Goal: Task Accomplishment & Management: Manage account settings

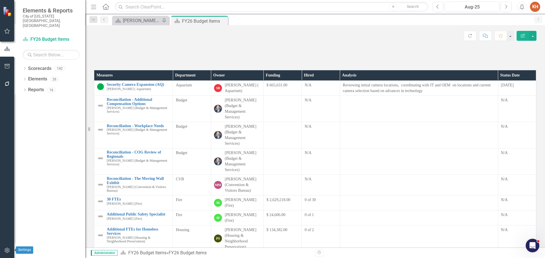
click at [9, 251] on icon "button" at bounding box center [7, 250] width 5 height 5
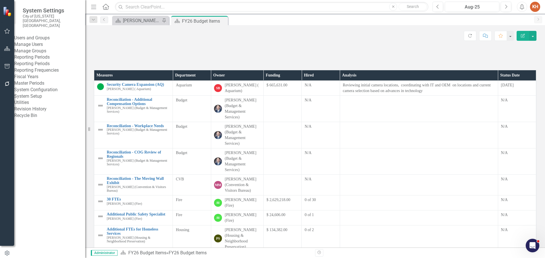
click at [44, 41] on link "Manage Users" at bounding box center [49, 44] width 71 height 7
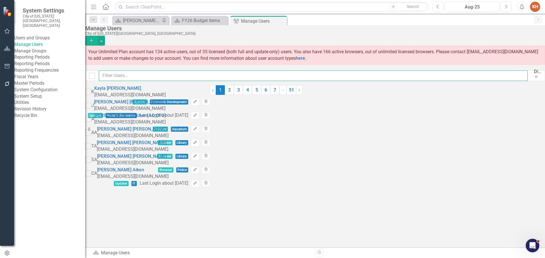
click at [178, 76] on input "text" at bounding box center [313, 76] width 429 height 10
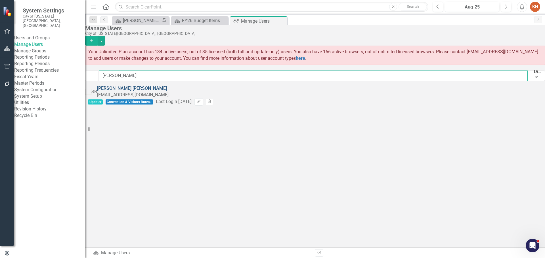
type input "[PERSON_NAME]"
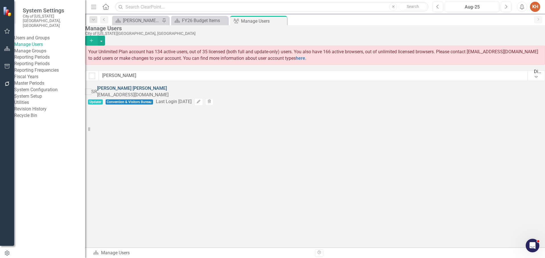
click at [167, 90] on link "[PERSON_NAME]" at bounding box center [132, 88] width 70 height 5
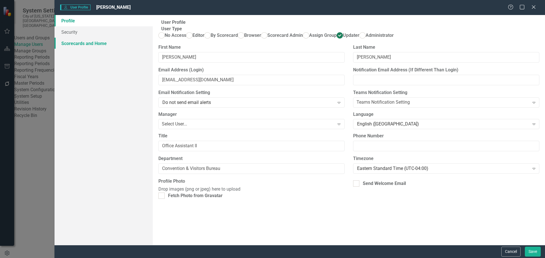
click at [97, 43] on link "Scorecards and Home" at bounding box center [103, 43] width 98 height 11
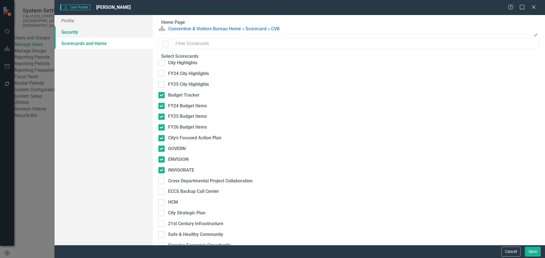
click at [77, 31] on link "Security" at bounding box center [103, 31] width 98 height 11
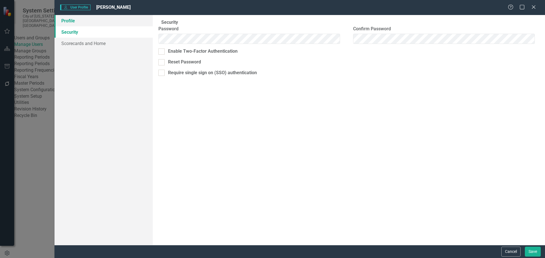
click at [79, 20] on link "Profile" at bounding box center [103, 20] width 98 height 11
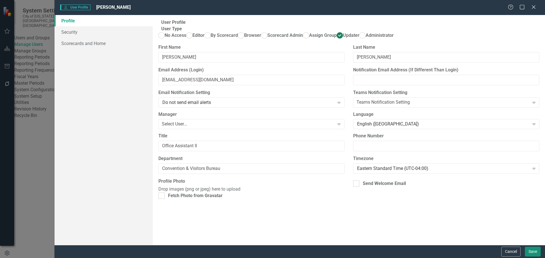
click at [529, 252] on button "Save" at bounding box center [533, 252] width 16 height 10
